Goal: Information Seeking & Learning: Find specific fact

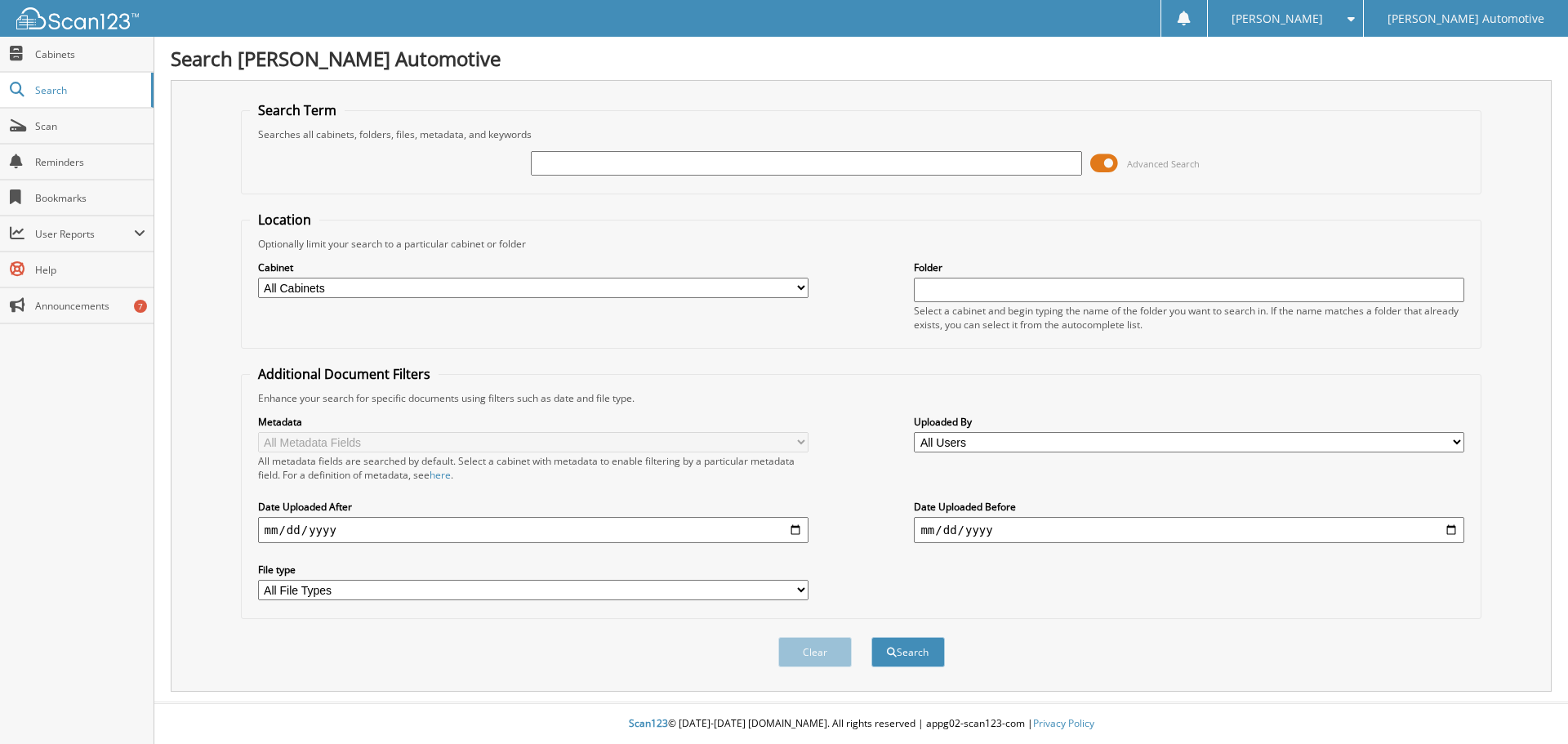
click at [667, 165] on input "text" at bounding box center [805, 164] width 550 height 24
type input "25842"
click at [871, 637] on button "Search" at bounding box center [908, 652] width 73 height 30
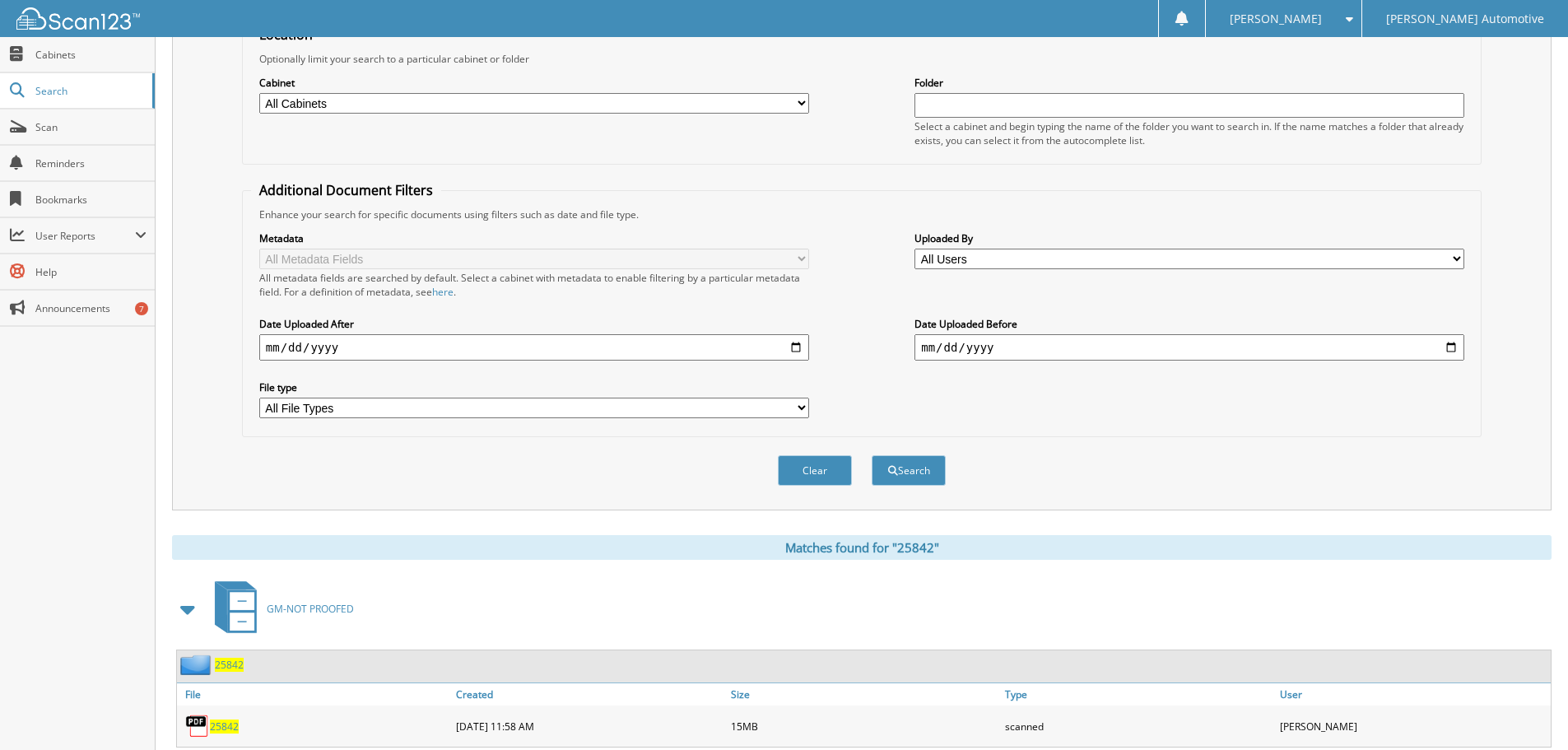
scroll to position [235, 0]
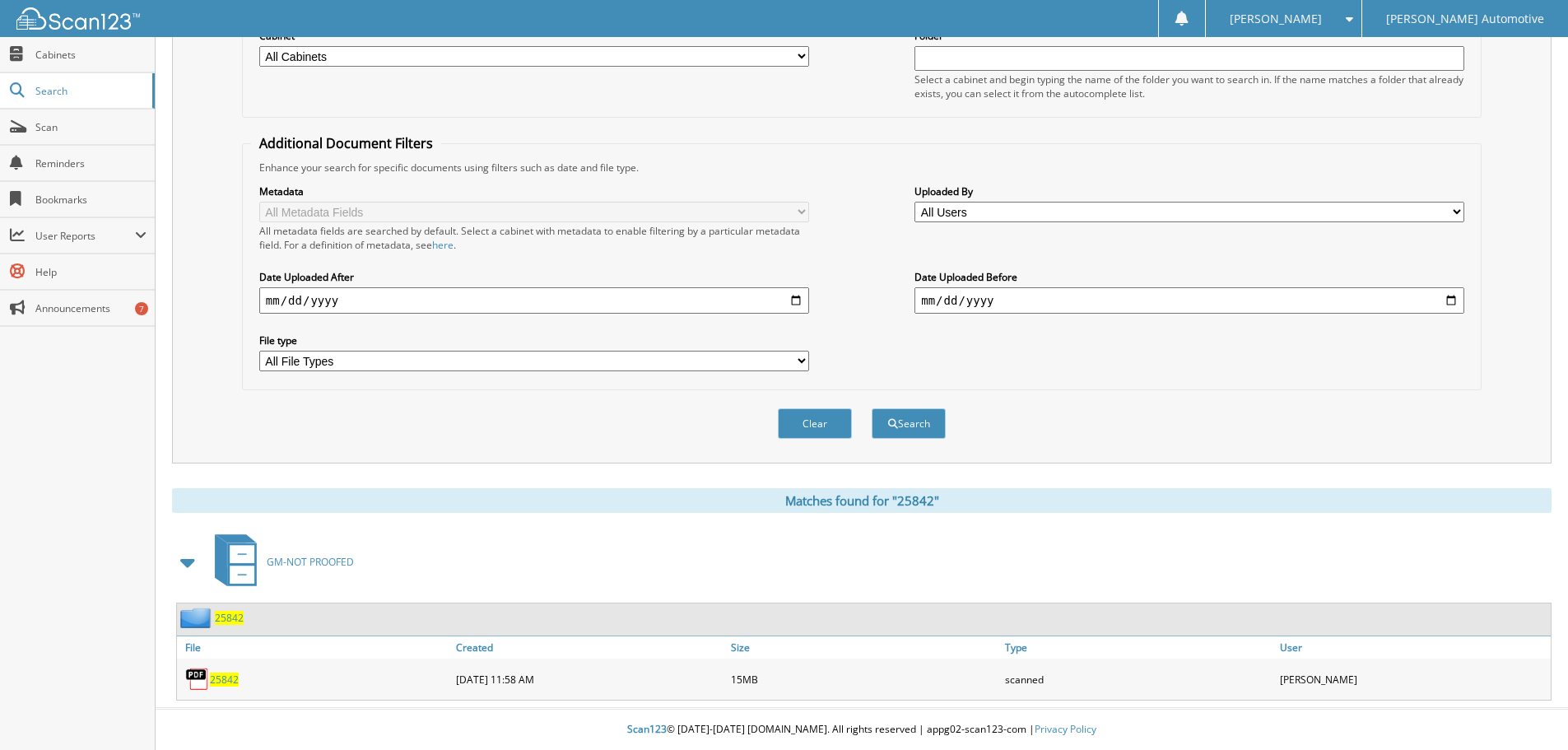
click at [222, 679] on span "25842" at bounding box center [224, 680] width 29 height 14
